Goal: Task Accomplishment & Management: Manage account settings

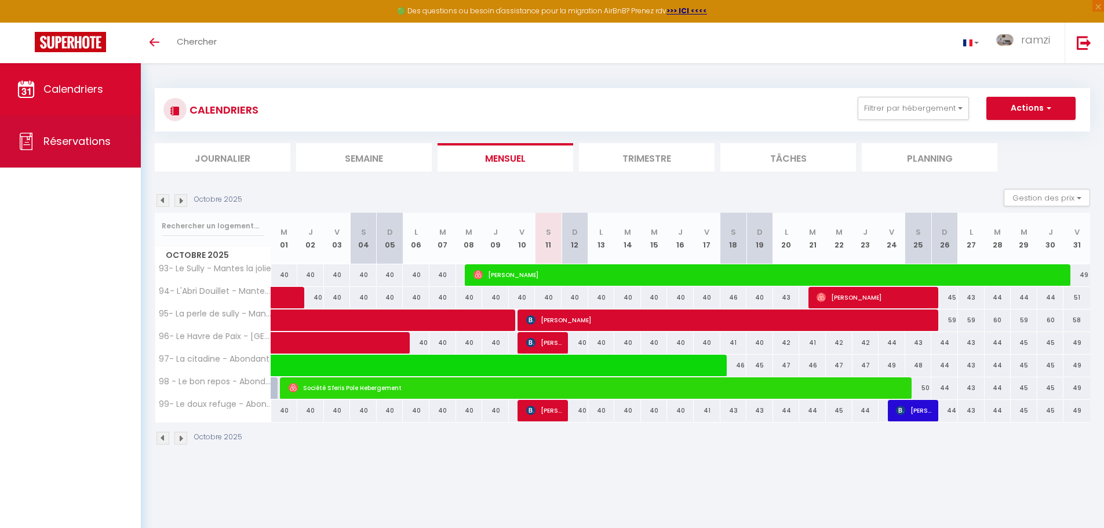
click at [68, 138] on span "Réservations" at bounding box center [76, 141] width 67 height 14
select select "not_cancelled"
select select
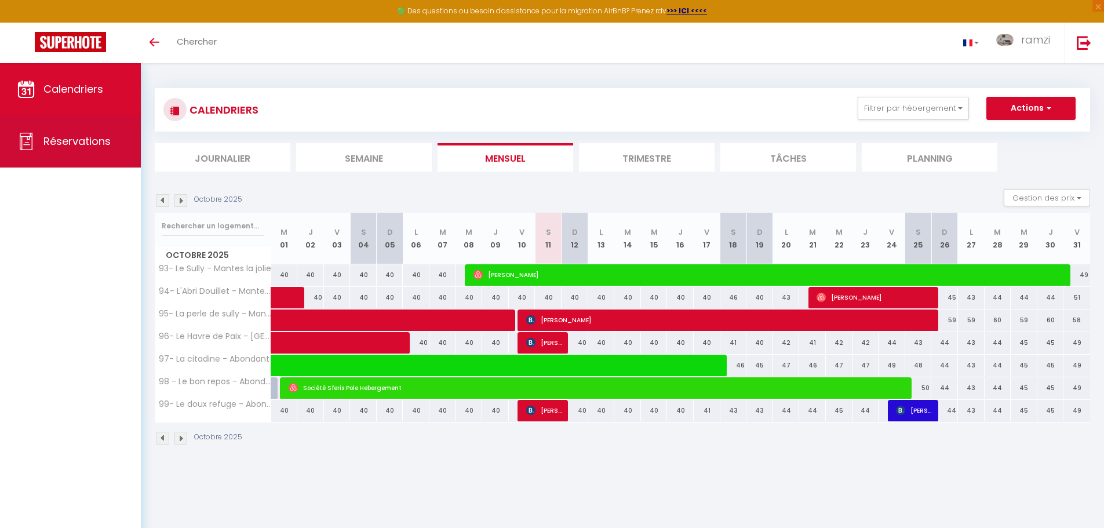
select select
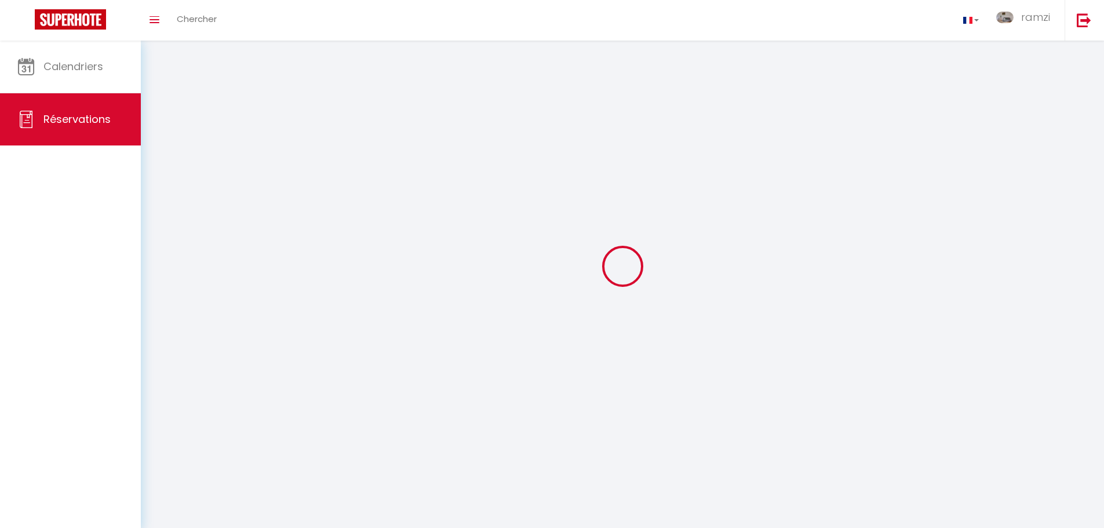
select select
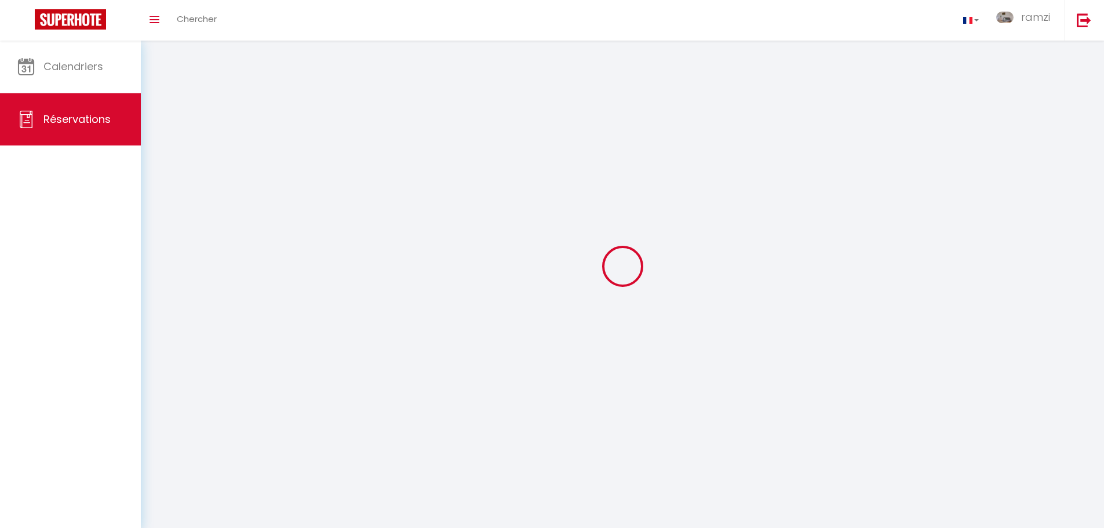
select select
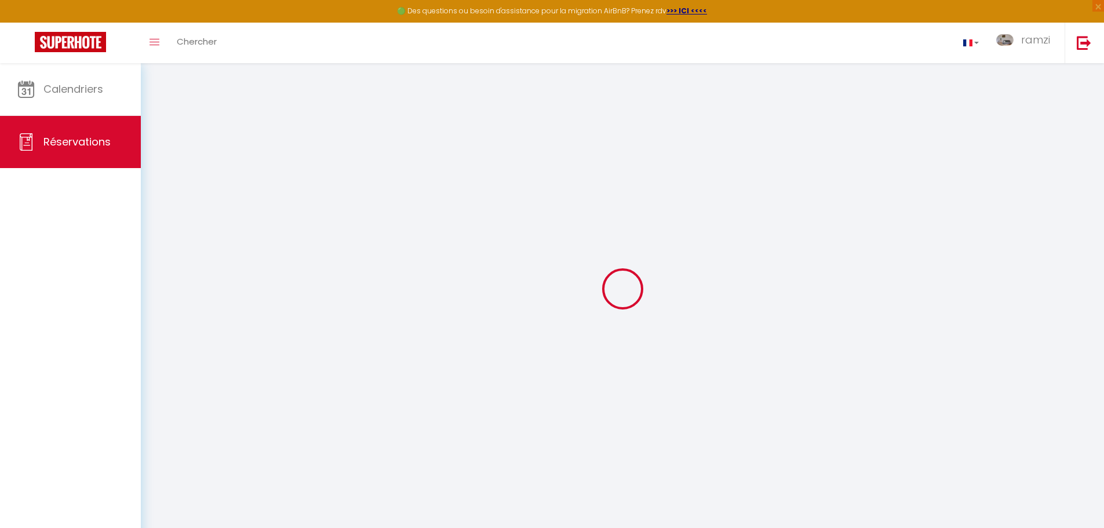
select select
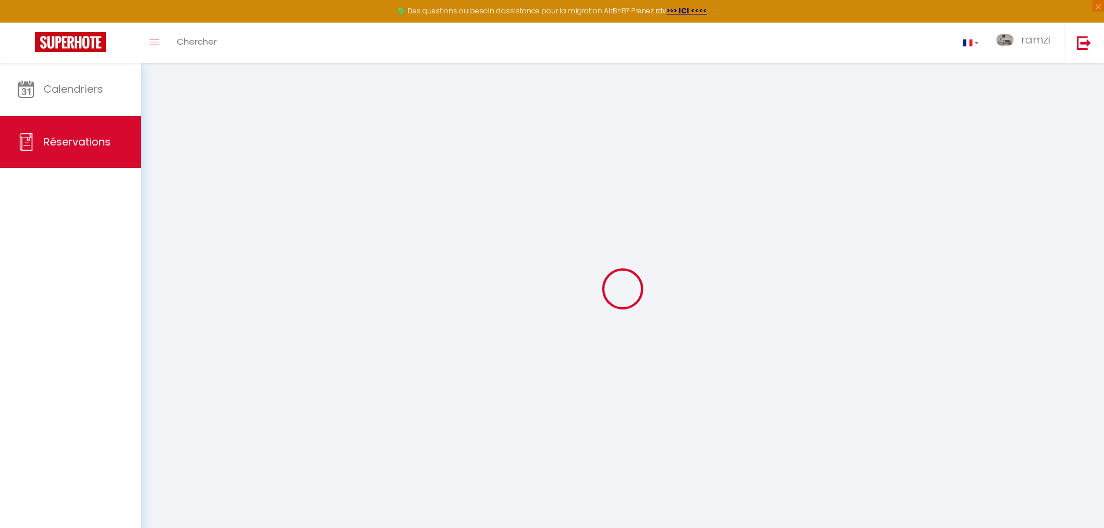
select select
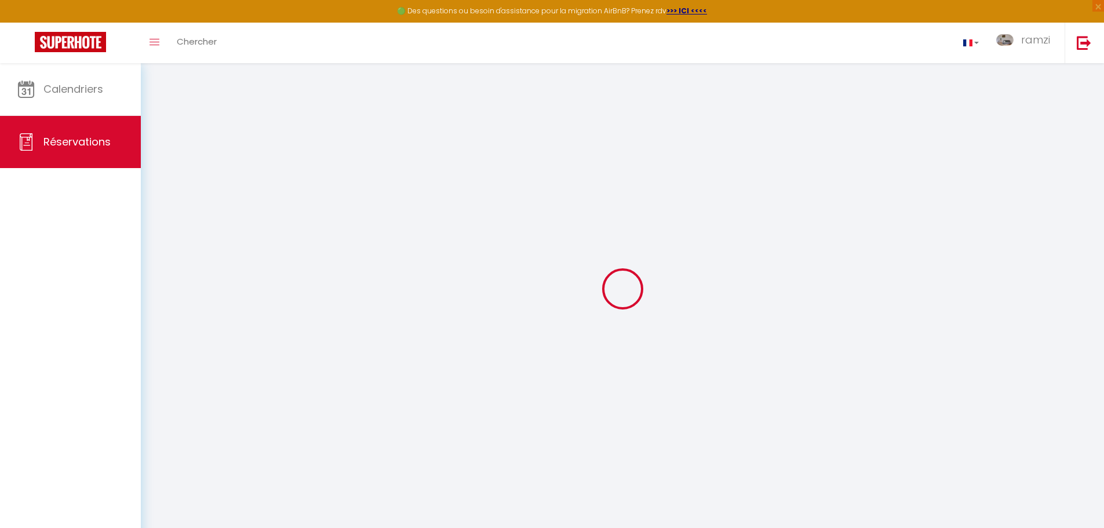
select select
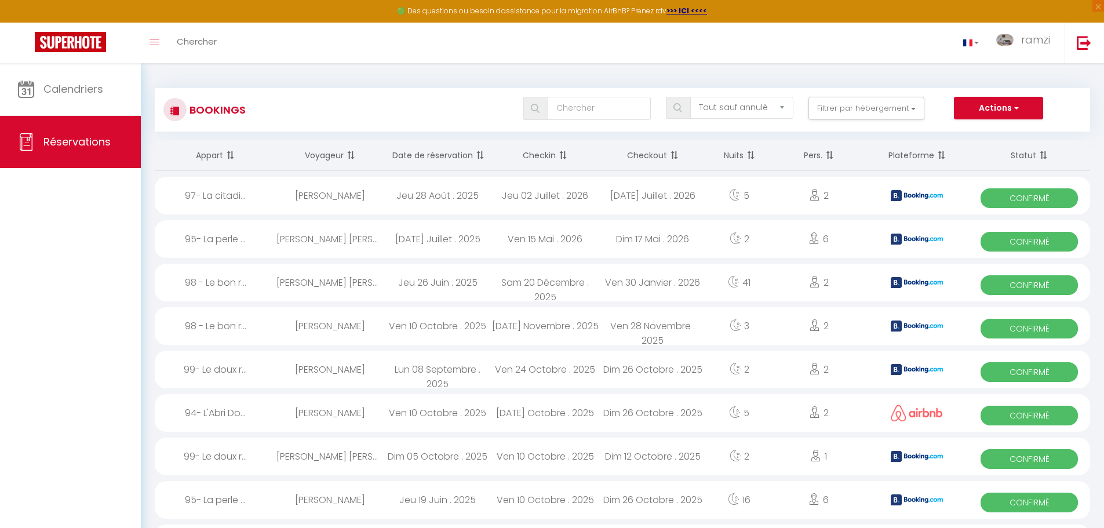
click at [1006, 414] on span "Confirmé" at bounding box center [1028, 416] width 97 height 20
select select "OK"
select select "0"
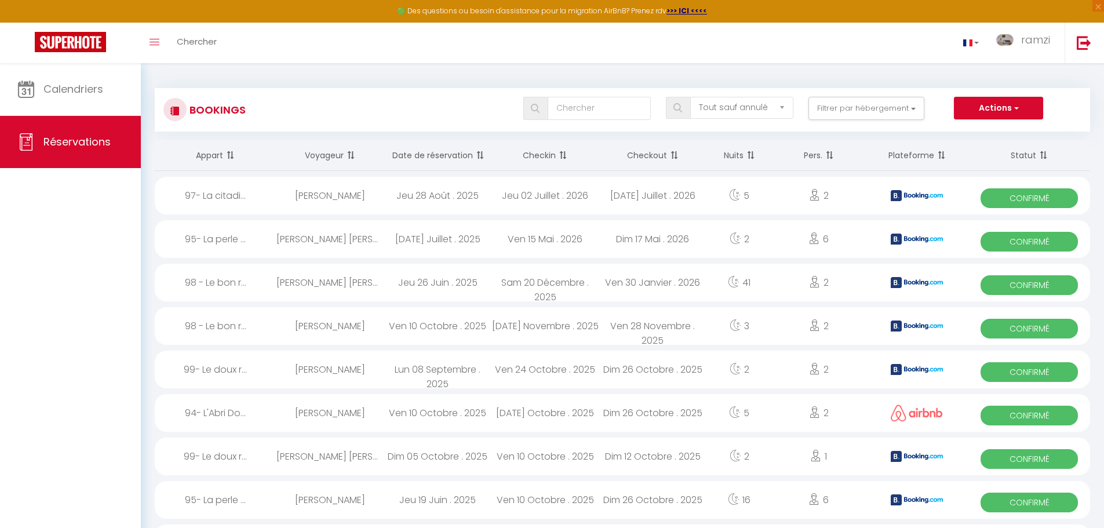
select select "1"
select select
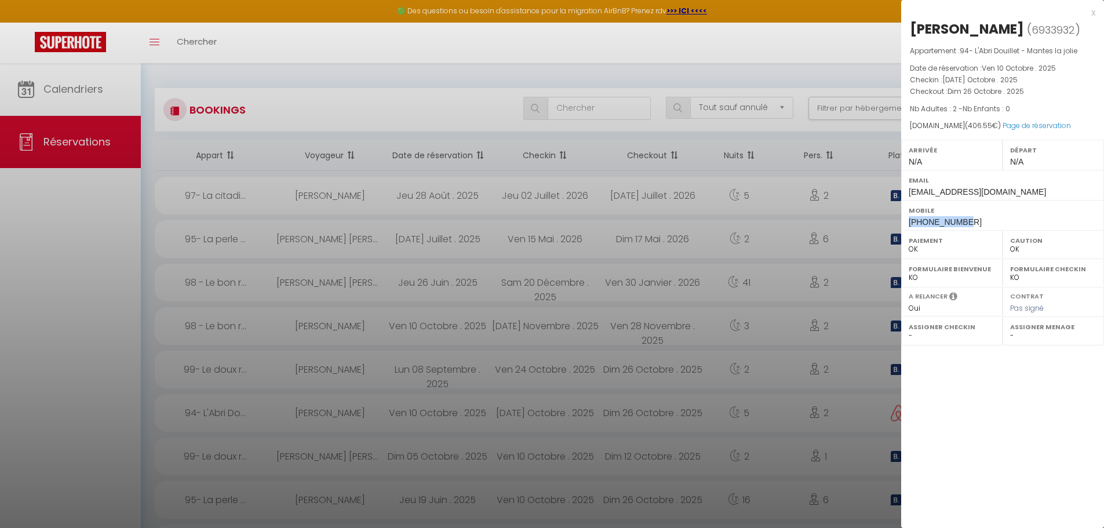
drag, startPoint x: 966, startPoint y: 224, endPoint x: 909, endPoint y: 224, distance: 57.4
click at [908, 225] on div "Mobile [PHONE_NUMBER]" at bounding box center [1002, 215] width 203 height 30
copy span "[PHONE_NUMBER]"
drag, startPoint x: 1031, startPoint y: 27, endPoint x: 910, endPoint y: 28, distance: 121.1
click at [910, 28] on div "[PERSON_NAME]" at bounding box center [967, 29] width 114 height 19
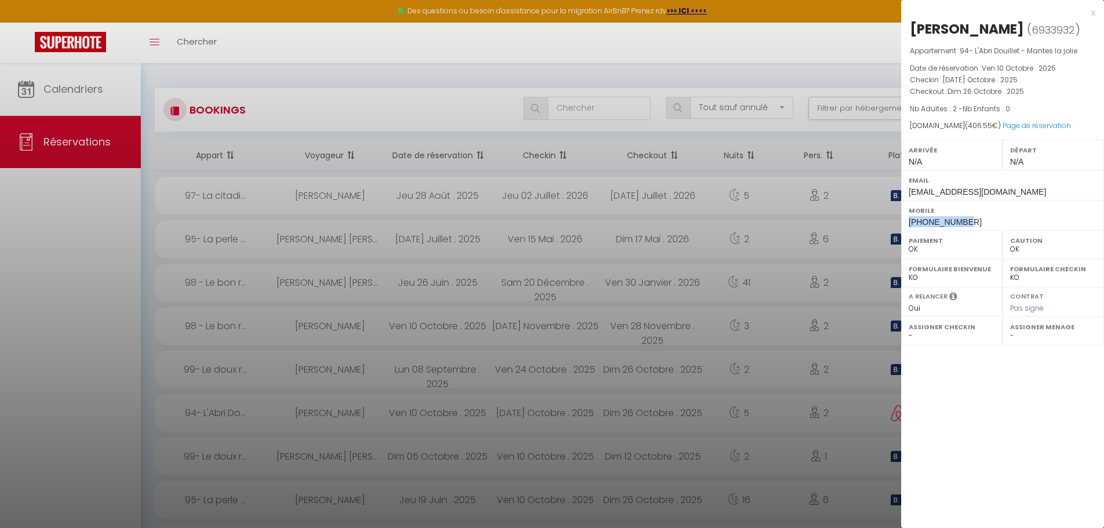
copy div "[PERSON_NAME]"
